Goal: Task Accomplishment & Management: Manage account settings

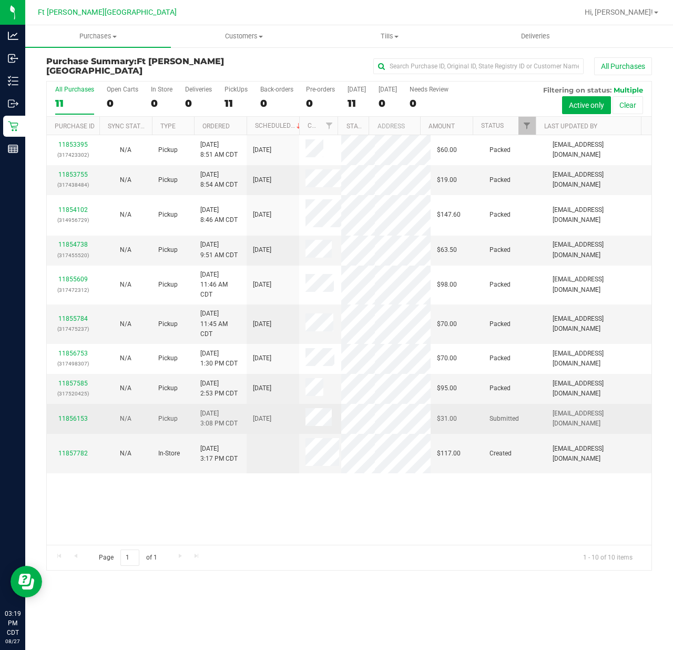
click at [83, 424] on div "11856153" at bounding box center [73, 419] width 40 height 10
click at [84, 422] on link "11856153" at bounding box center [72, 418] width 29 height 7
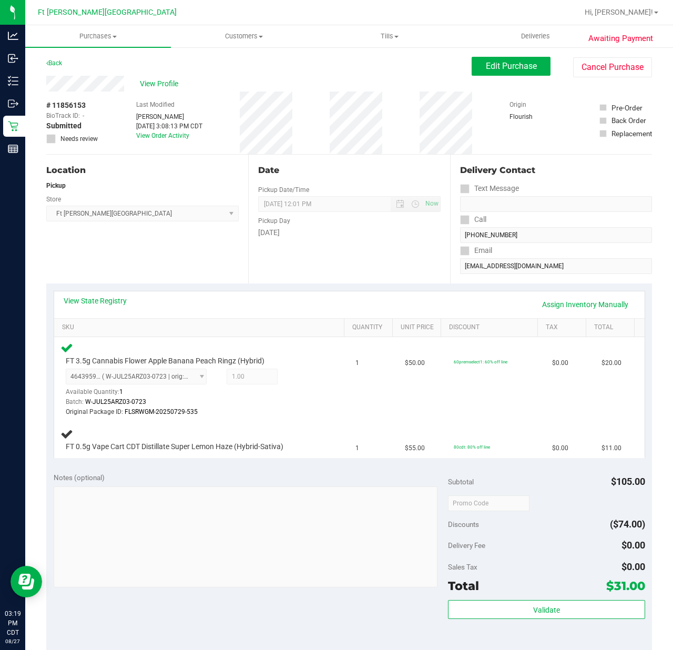
click at [300, 466] on div "Notes (optional) Subtotal $105.00 Discounts ($74.00) Delivery Fee $0.00 Sales T…" at bounding box center [348, 559] width 605 height 189
click at [299, 467] on div "Notes (optional) Subtotal $105.00 Discounts ($74.00) Delivery Fee $0.00 Sales T…" at bounding box center [348, 559] width 605 height 189
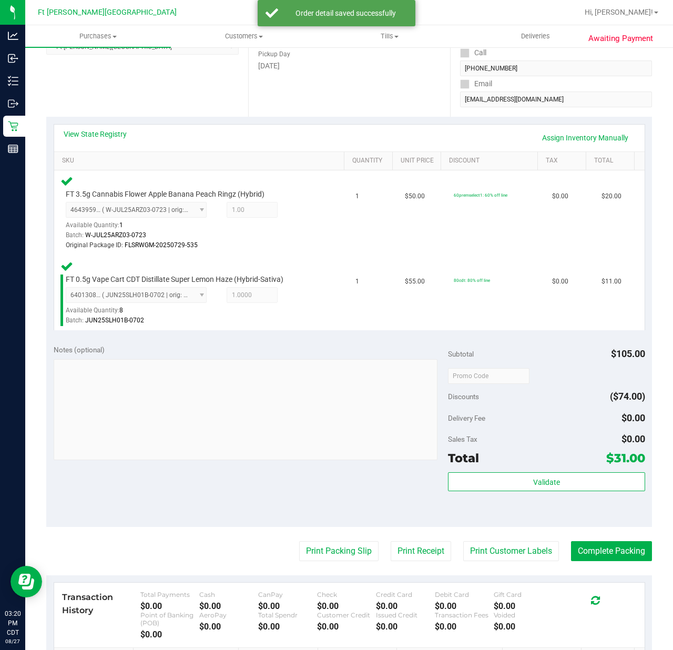
scroll to position [318, 0]
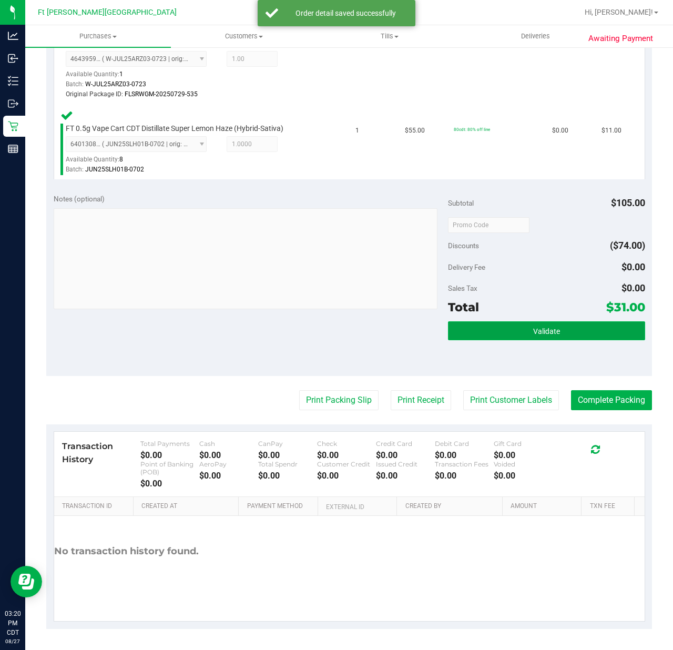
click at [475, 324] on button "Validate" at bounding box center [546, 330] width 197 height 19
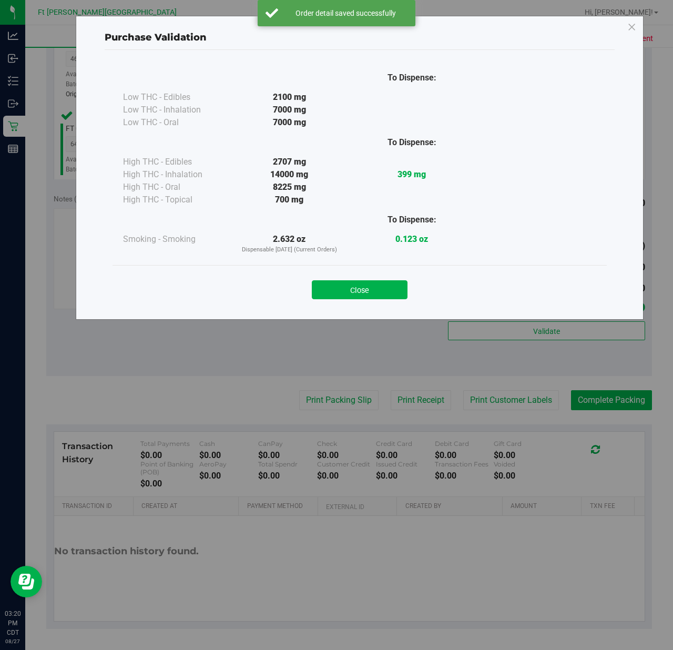
click at [357, 273] on div "Close" at bounding box center [359, 286] width 478 height 26
click at [355, 287] on button "Close" at bounding box center [360, 289] width 96 height 19
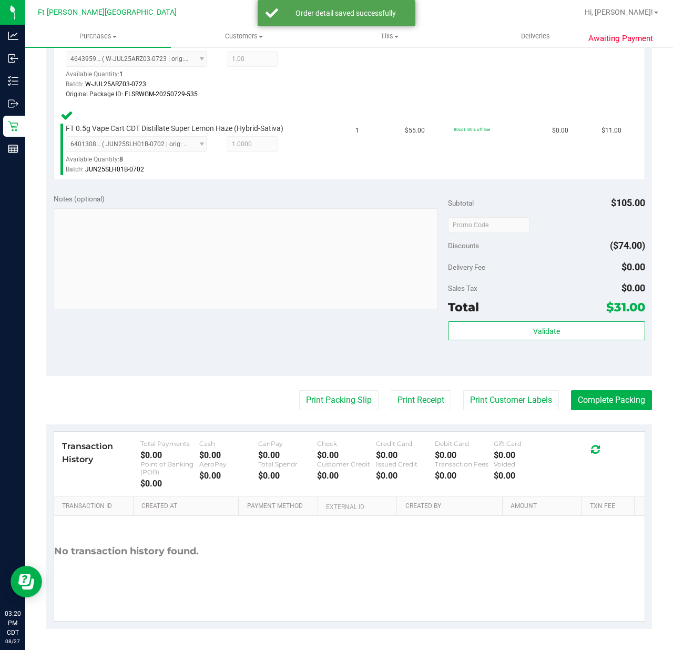
click at [324, 415] on purchase-details "Back Edit Purchase Cancel Purchase View Profile # 11856153 BioTrack ID: - Submi…" at bounding box center [348, 183] width 605 height 889
click at [324, 400] on button "Print Packing Slip" at bounding box center [338, 400] width 79 height 20
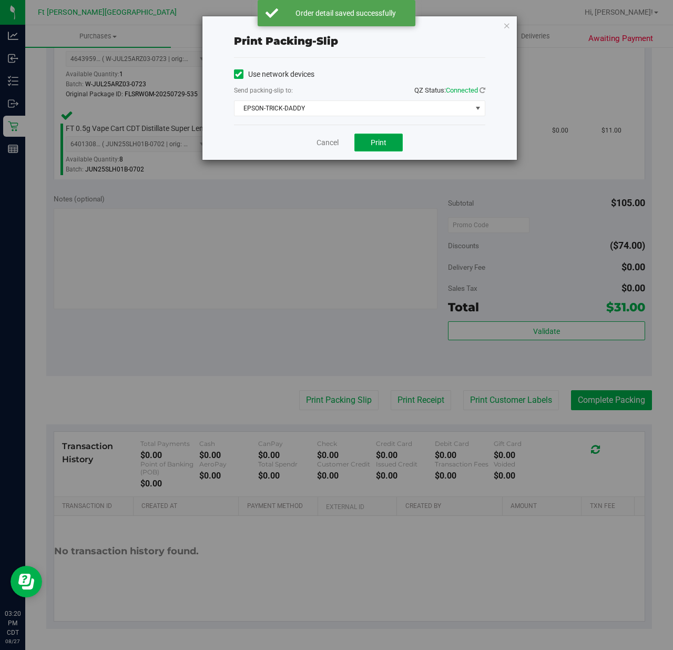
click at [378, 140] on span "Print" at bounding box center [378, 142] width 16 height 8
click at [330, 144] on link "Cancel" at bounding box center [327, 142] width 22 height 11
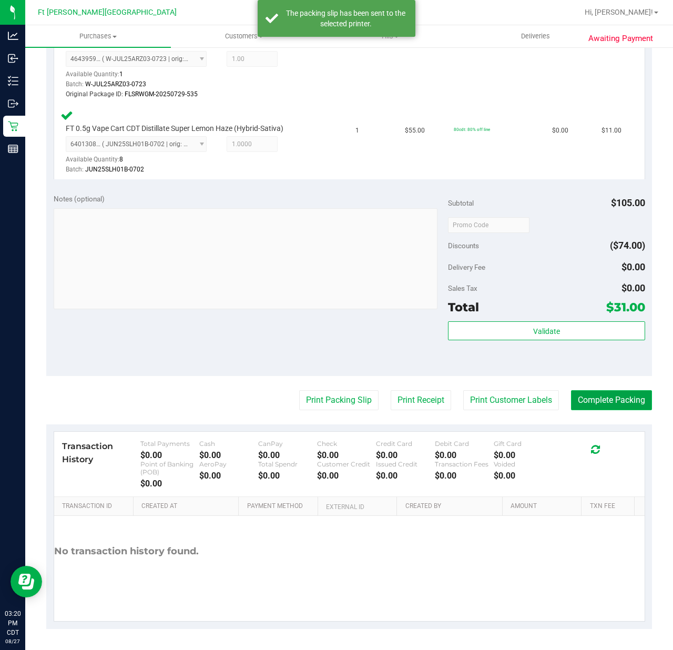
click at [584, 404] on button "Complete Packing" at bounding box center [611, 400] width 81 height 20
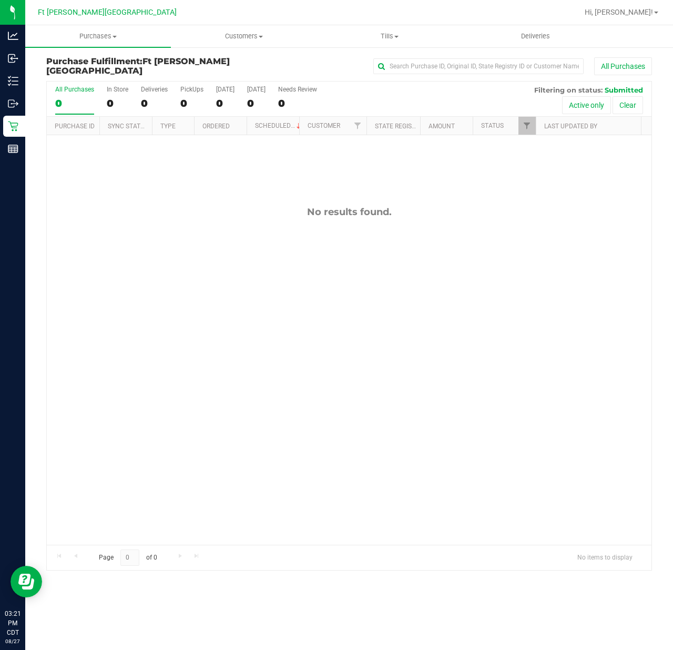
click at [108, 458] on div "No results found." at bounding box center [349, 375] width 604 height 480
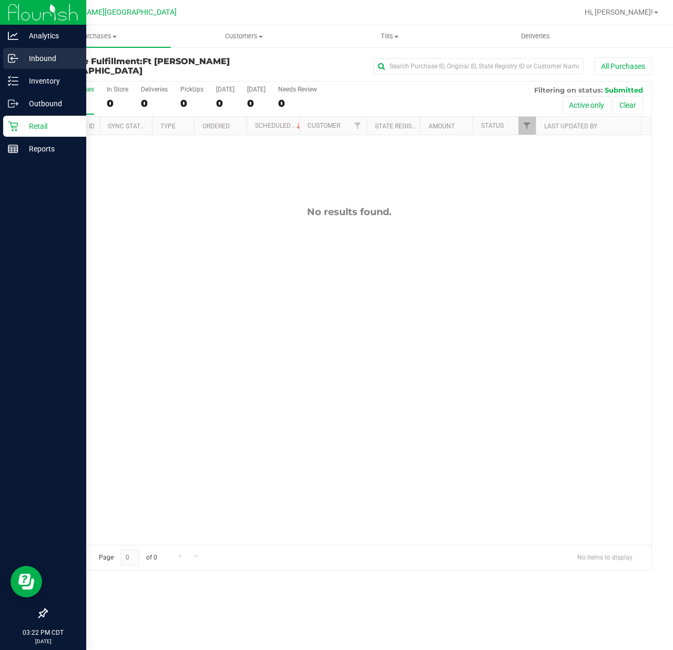
click at [19, 48] on div "Inbound" at bounding box center [44, 58] width 83 height 21
click at [19, 42] on div "Analytics" at bounding box center [44, 35] width 83 height 21
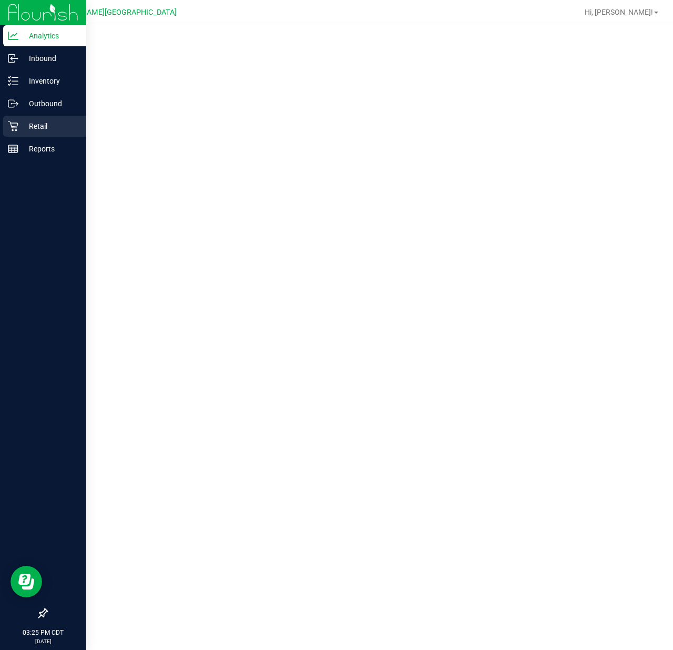
click at [21, 131] on p "Retail" at bounding box center [49, 126] width 63 height 13
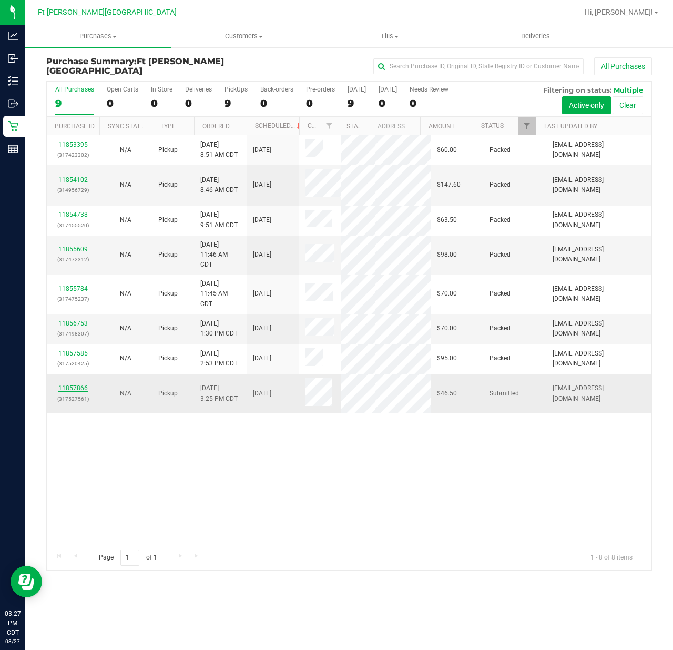
click at [71, 391] on link "11857866" at bounding box center [72, 387] width 29 height 7
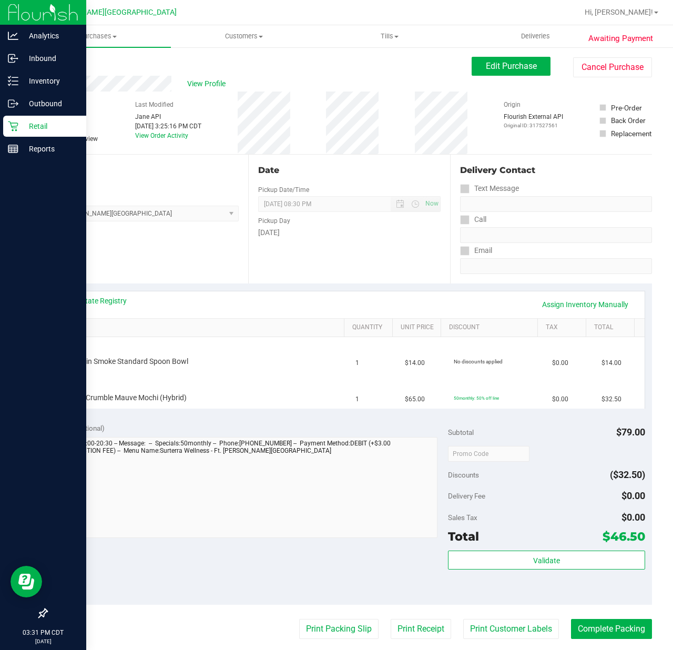
click at [15, 125] on icon at bounding box center [13, 126] width 11 height 11
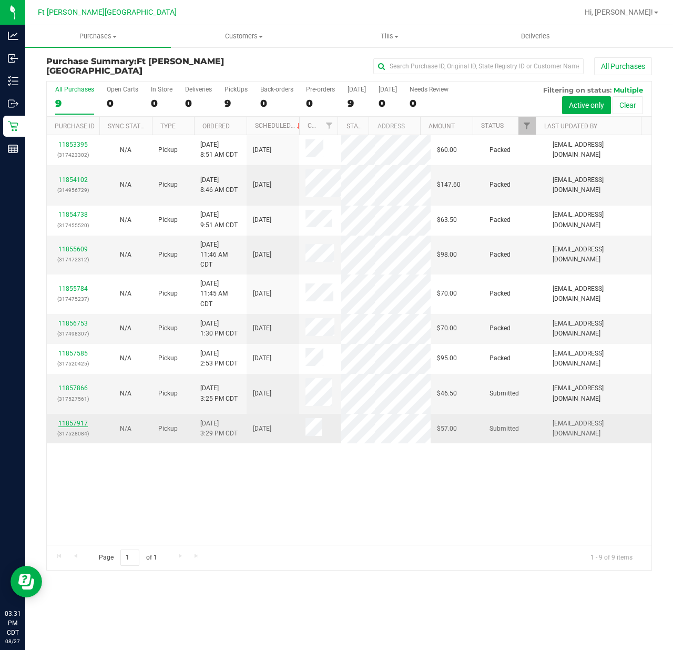
click at [68, 427] on link "11857917" at bounding box center [72, 422] width 29 height 7
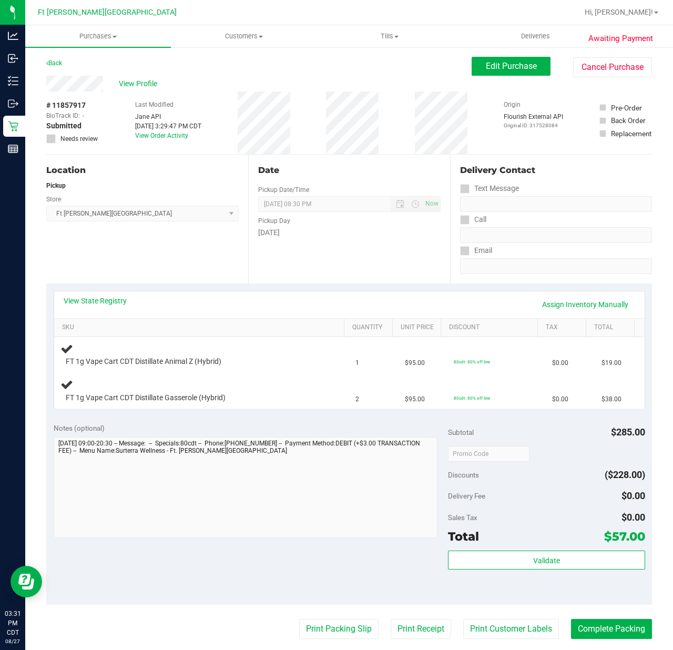
click at [180, 421] on div "Notes (optional) Subtotal $285.00 Discounts ($228.00) Delivery Fee $0.00 Sales …" at bounding box center [348, 509] width 605 height 189
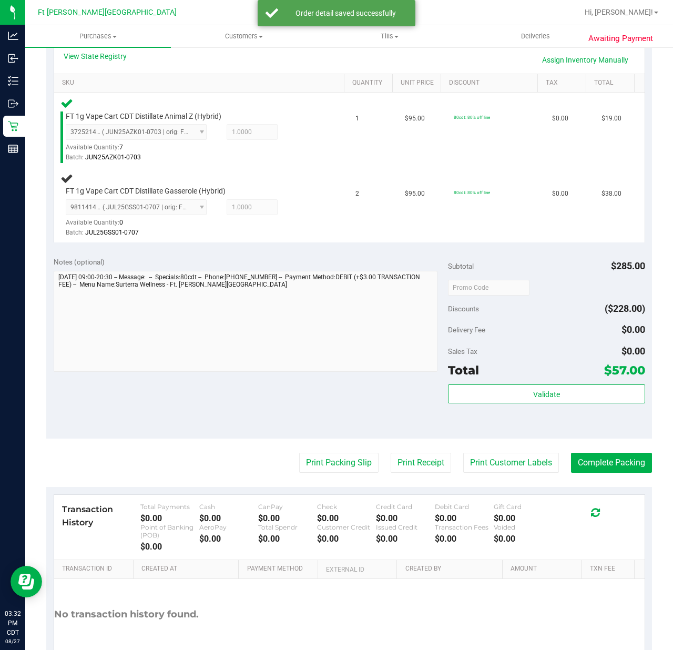
scroll to position [140, 0]
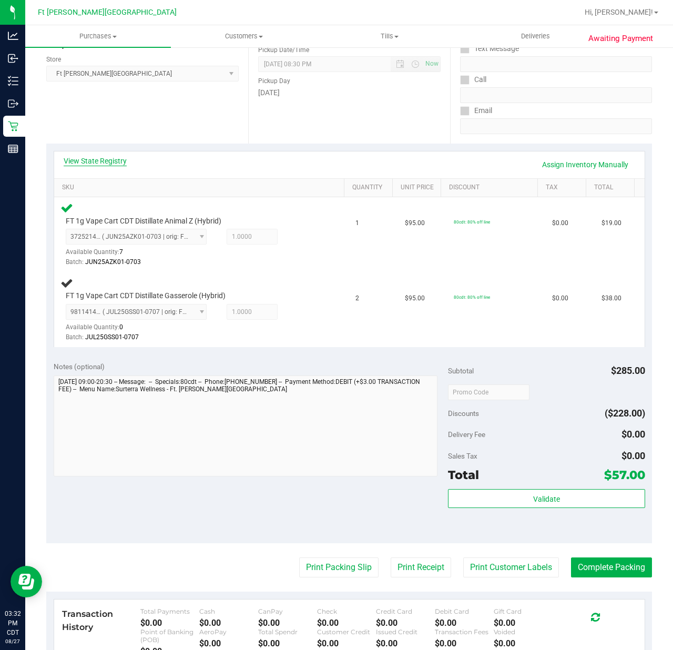
click at [83, 160] on link "View State Registry" at bounding box center [95, 161] width 63 height 11
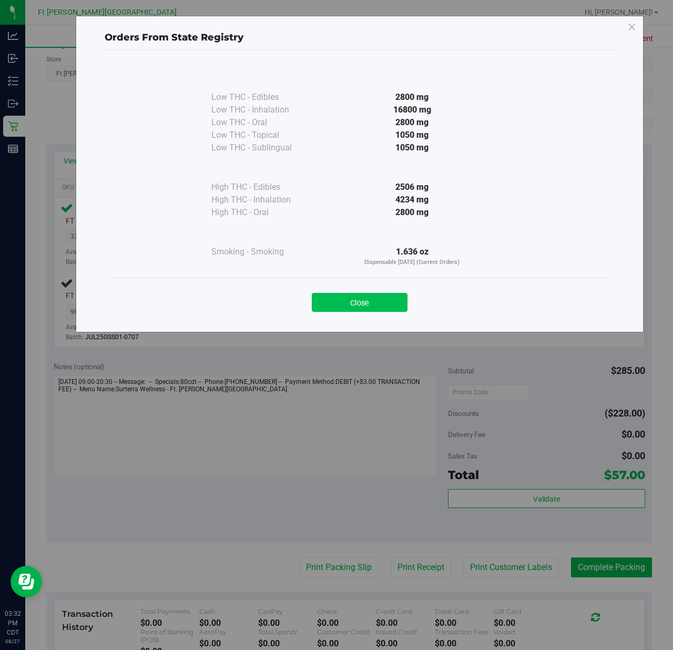
click at [346, 298] on button "Close" at bounding box center [360, 302] width 96 height 19
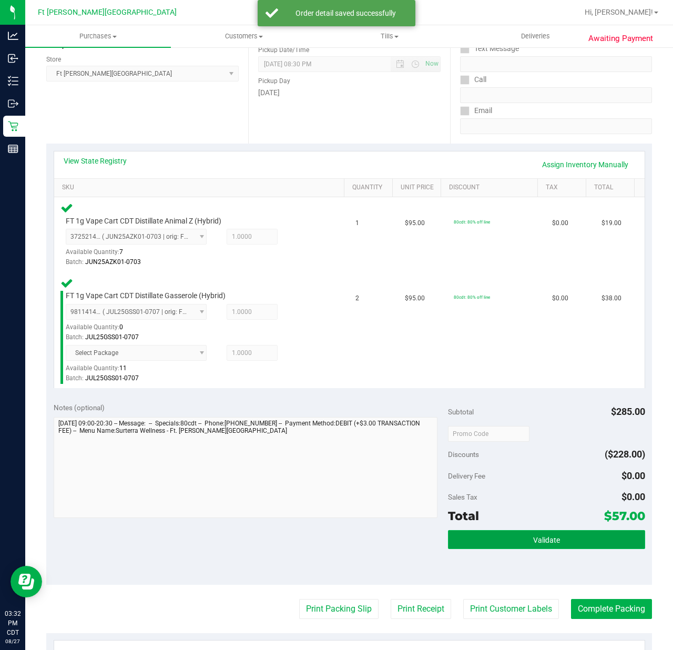
click at [566, 545] on button "Validate" at bounding box center [546, 539] width 197 height 19
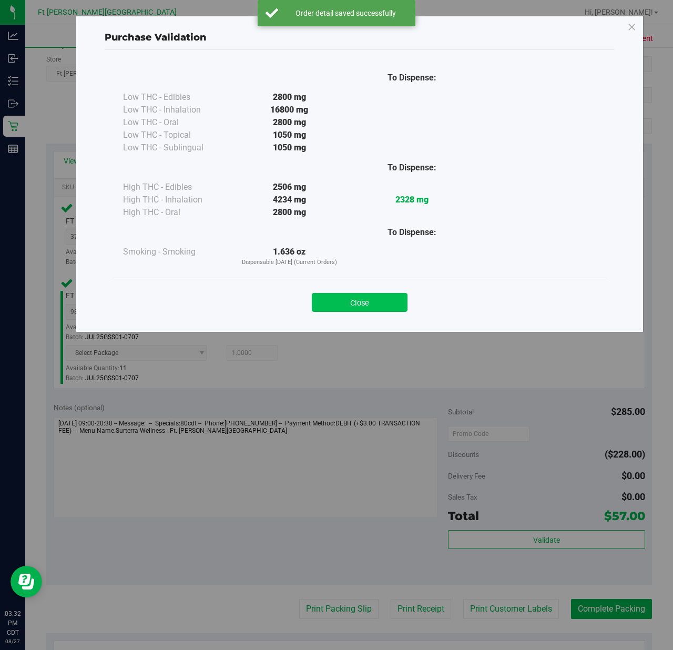
click at [381, 310] on button "Close" at bounding box center [360, 302] width 96 height 19
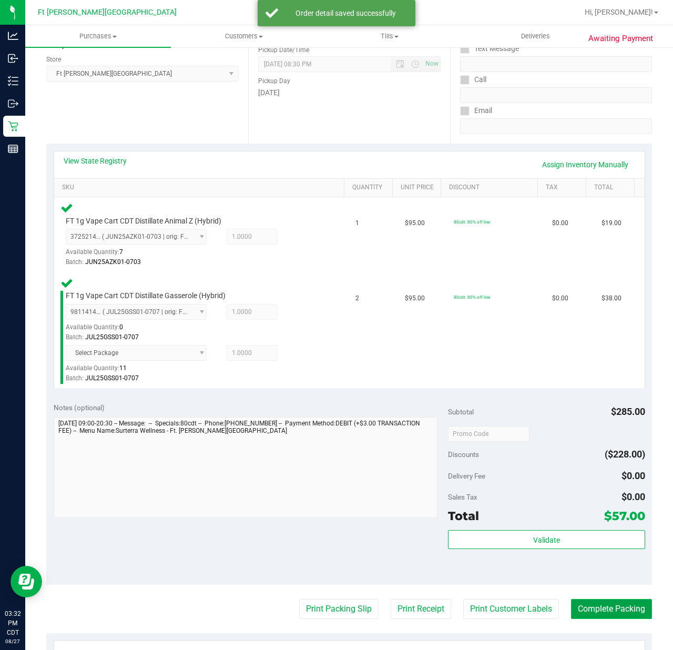
click at [571, 609] on button "Complete Packing" at bounding box center [611, 609] width 81 height 20
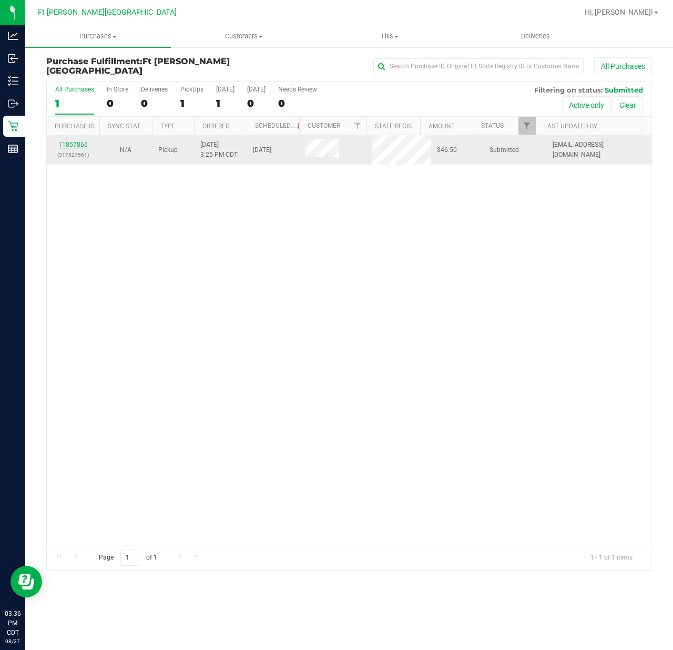
click at [78, 141] on link "11857866" at bounding box center [72, 144] width 29 height 7
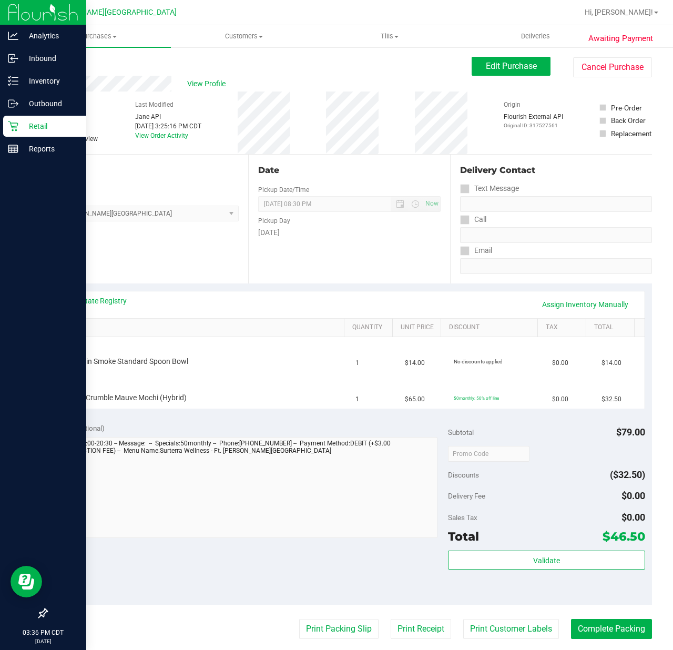
click at [21, 125] on p "Retail" at bounding box center [49, 126] width 63 height 13
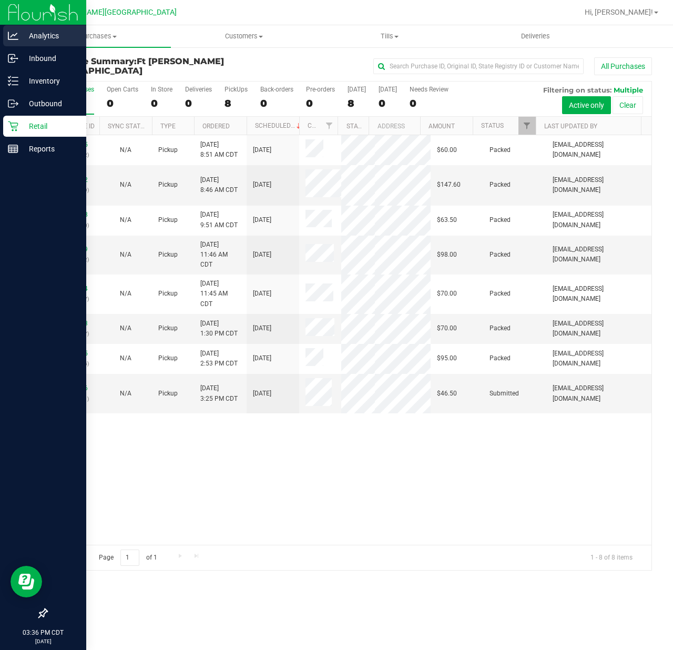
click at [14, 38] on icon at bounding box center [13, 35] width 11 height 11
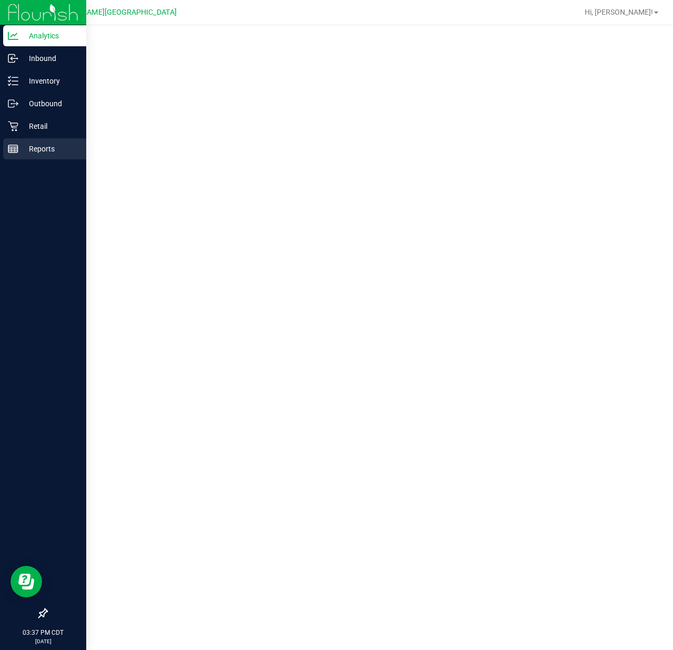
click at [74, 150] on p "Reports" at bounding box center [49, 148] width 63 height 13
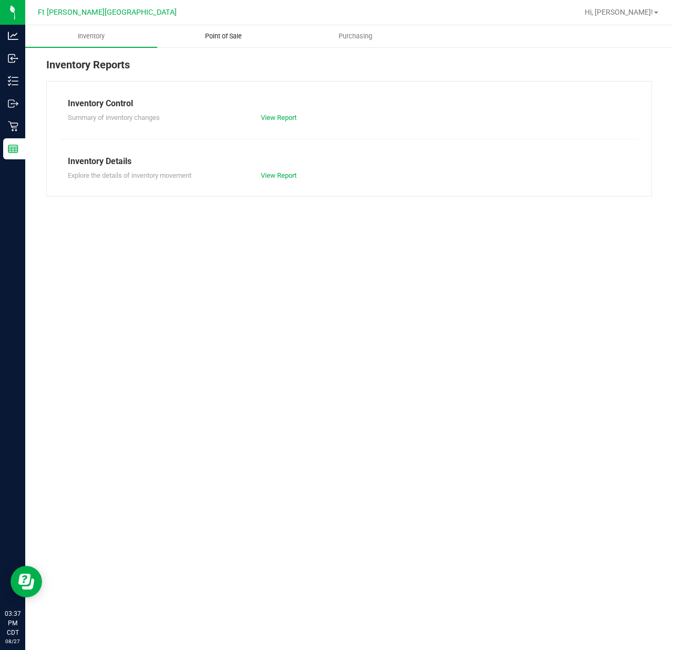
click at [218, 38] on span "Point of Sale" at bounding box center [223, 36] width 65 height 9
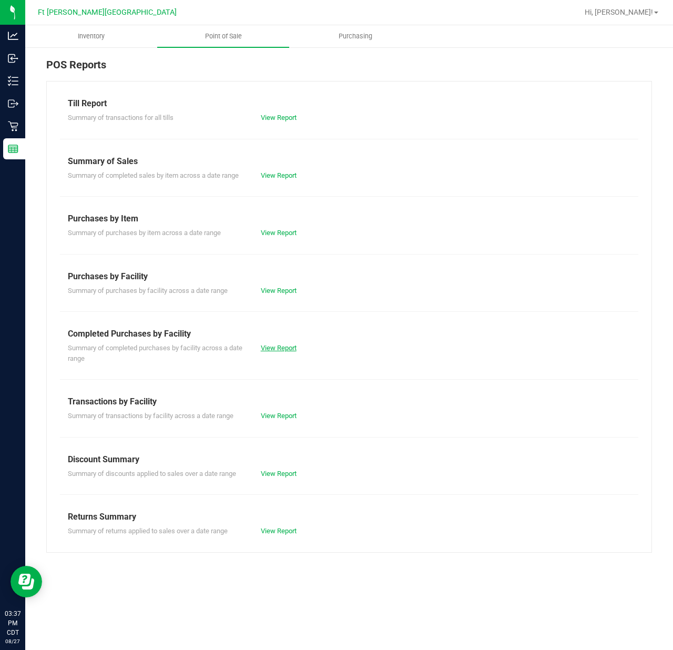
click at [278, 349] on link "View Report" at bounding box center [279, 348] width 36 height 8
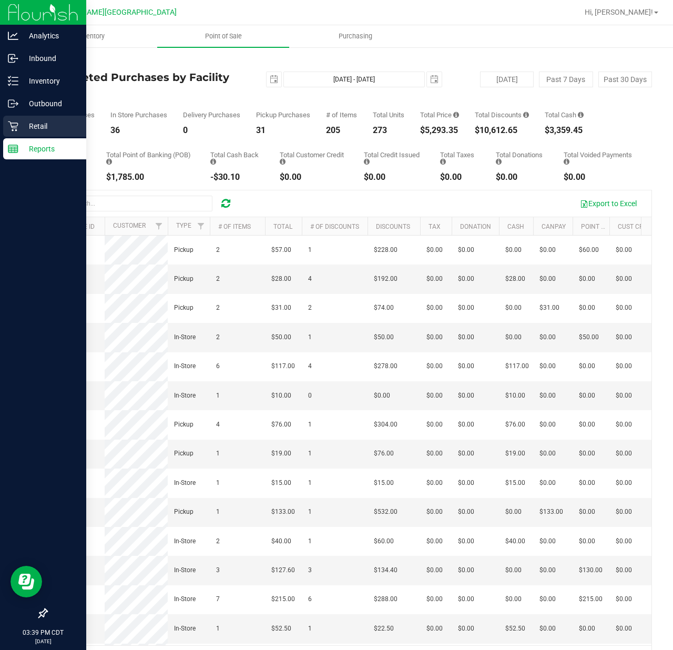
click at [19, 120] on p "Retail" at bounding box center [49, 126] width 63 height 13
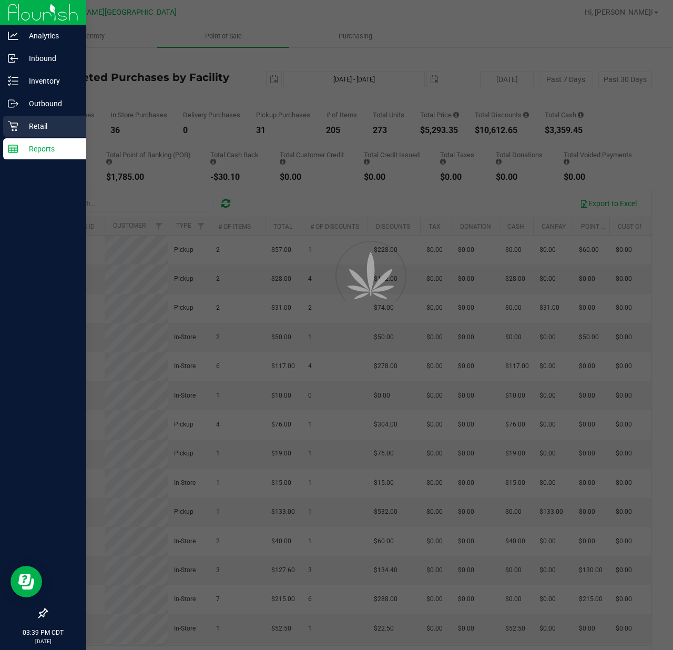
click at [19, 120] on p "Retail" at bounding box center [49, 126] width 63 height 13
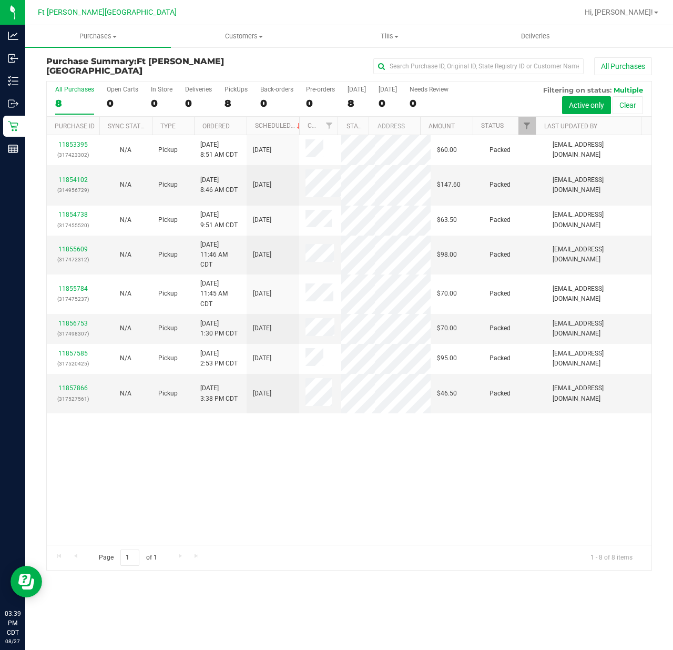
click at [486, 511] on div "11853395 (317423302) N/A Pickup [DATE] 8:51 AM CDT 8/27/2025 $60.00 Packed [EMA…" at bounding box center [349, 339] width 604 height 409
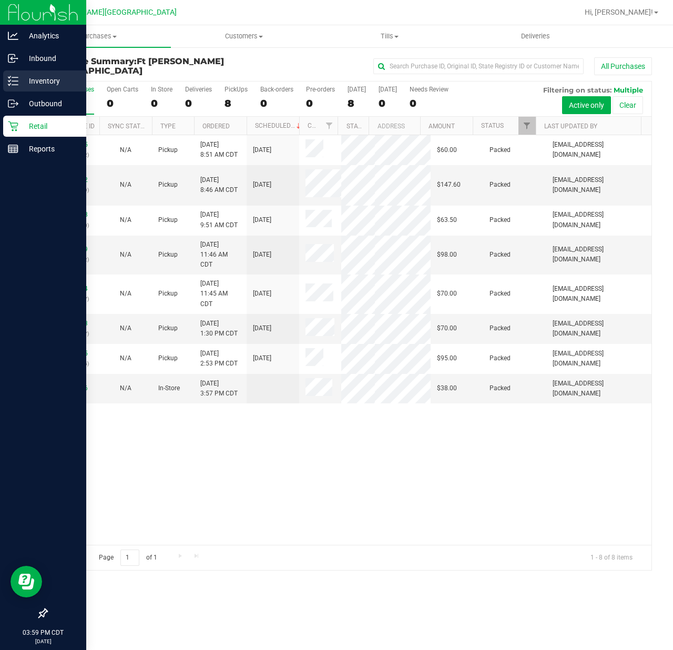
click at [22, 77] on p "Inventory" at bounding box center [49, 81] width 63 height 13
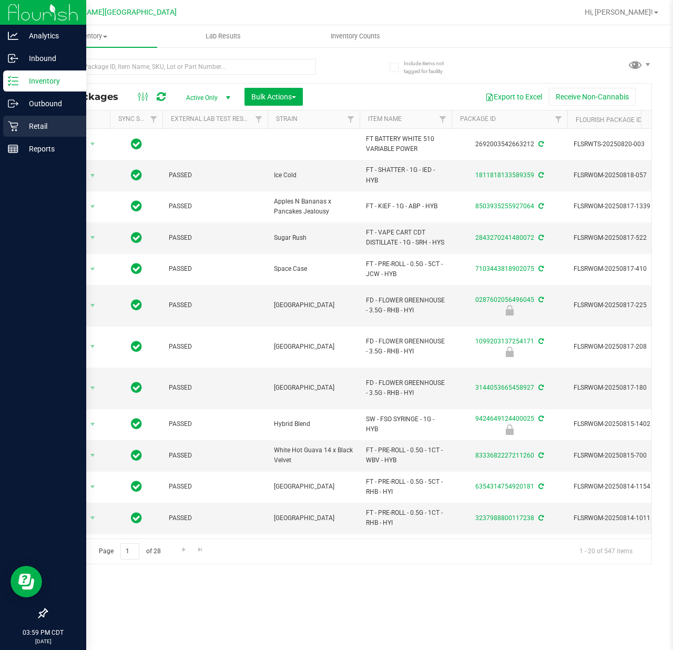
click at [37, 136] on div "Retail" at bounding box center [44, 126] width 83 height 21
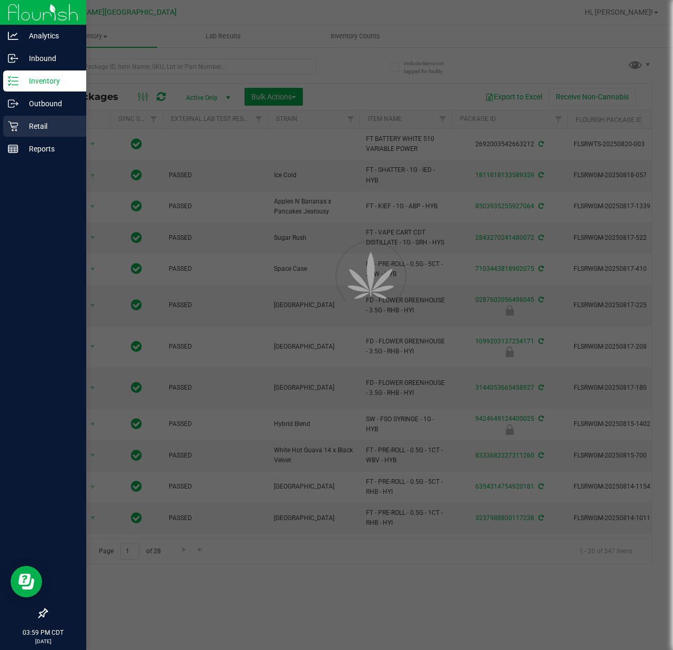
click at [37, 135] on div "Retail" at bounding box center [44, 126] width 83 height 21
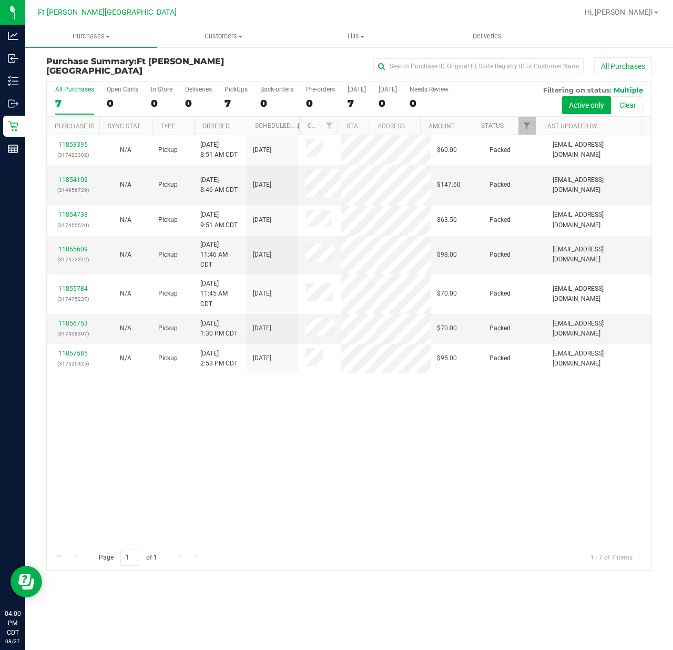
click at [415, 470] on div "11853395 (317423302) N/A Pickup [DATE] 8:51 AM CDT 8/27/2025 $60.00 Packed [EMA…" at bounding box center [349, 339] width 604 height 409
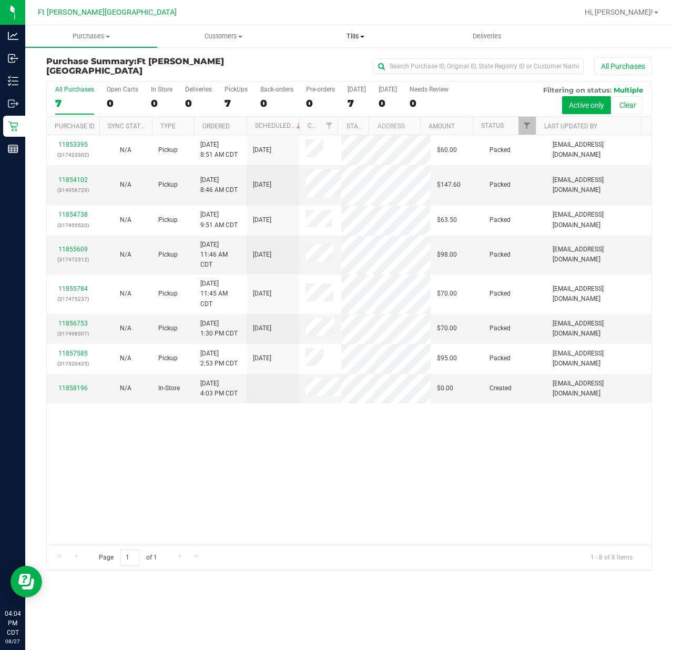
click at [347, 28] on uib-tab-heading "Tills Manage tills Reconcile e-payments" at bounding box center [355, 36] width 131 height 21
click at [356, 518] on div "11853395 (317423302) N/A Pickup [DATE] 8:51 AM CDT 8/27/2025 $60.00 Packed [EMA…" at bounding box center [349, 339] width 604 height 409
click at [132, 557] on input "1" at bounding box center [129, 557] width 19 height 16
click at [148, 522] on div "11853395 (317423302) N/A Pickup [DATE] 8:51 AM CDT 8/27/2025 $60.00 Packed [EMA…" at bounding box center [349, 339] width 604 height 409
